Goal: Navigation & Orientation: Find specific page/section

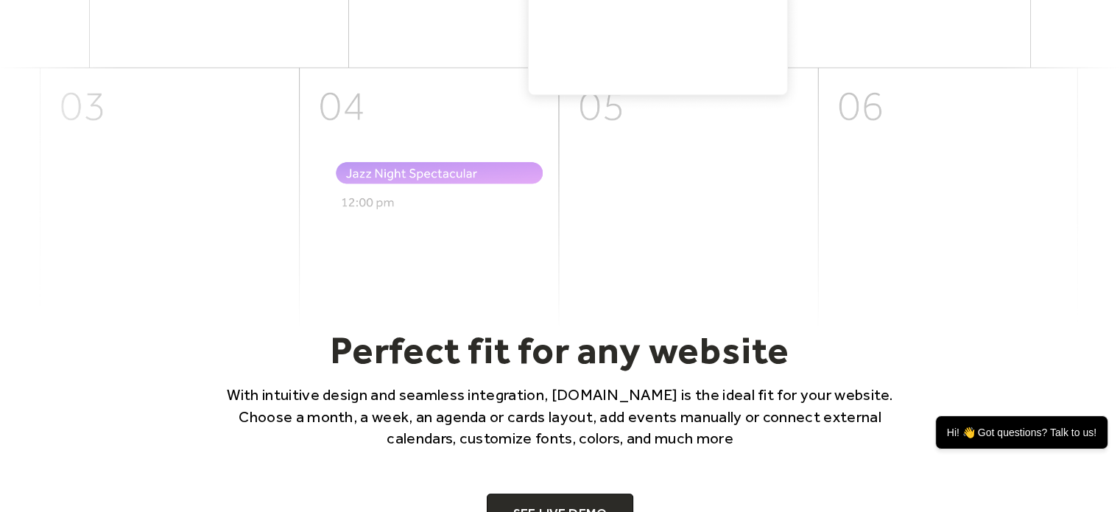
scroll to position [737, 0]
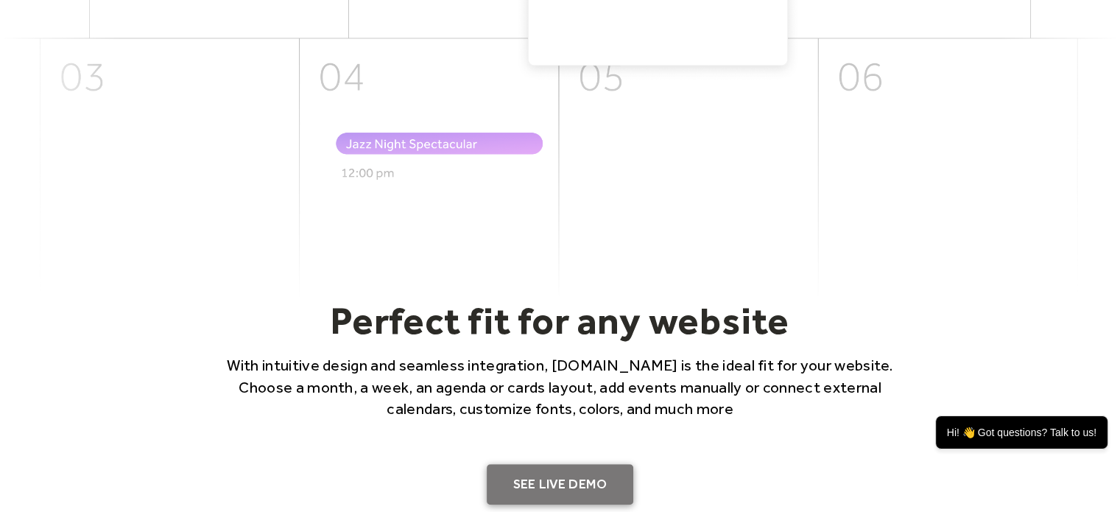
click at [572, 477] on link "SEE LIVE DEMO" at bounding box center [560, 484] width 147 height 41
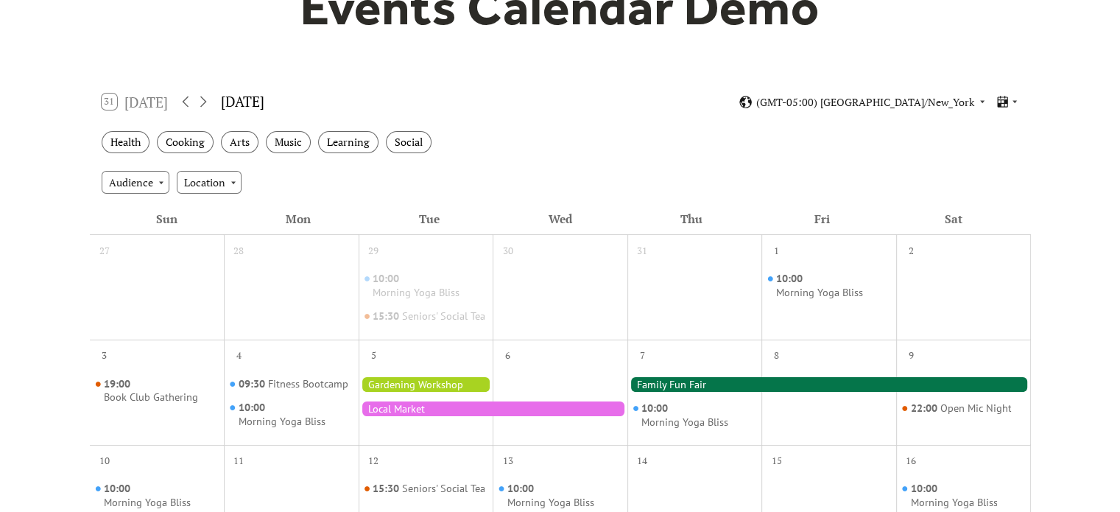
scroll to position [147, 0]
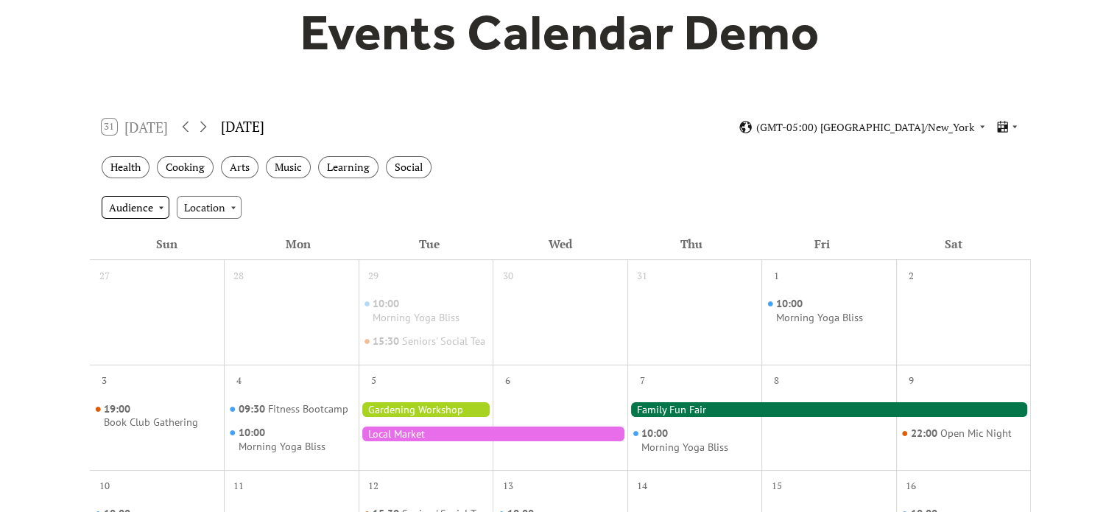
click at [161, 209] on div "Audience" at bounding box center [136, 207] width 68 height 22
click at [514, 194] on div "Audience Location" at bounding box center [560, 207] width 941 height 40
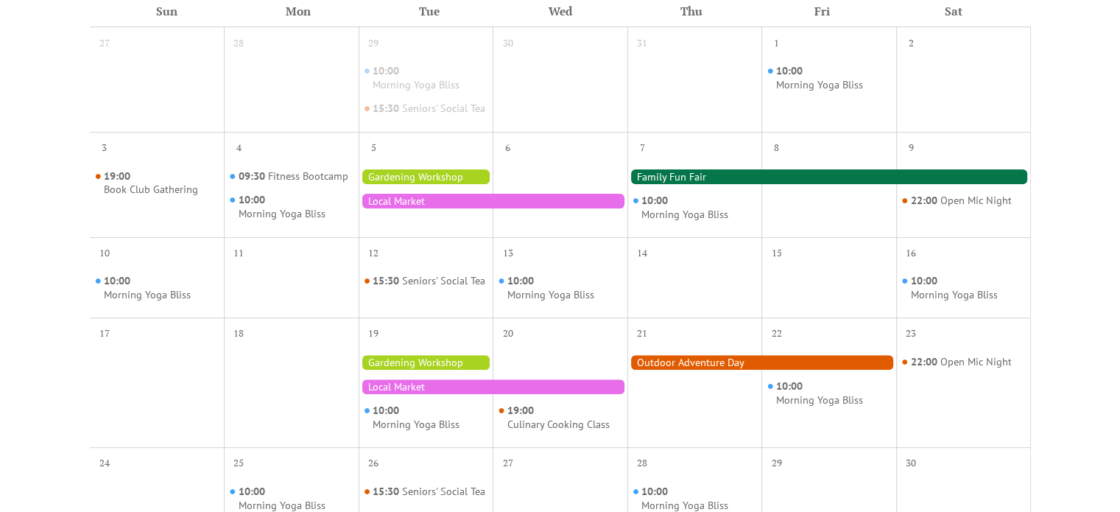
scroll to position [295, 0]
